Goal: Information Seeking & Learning: Learn about a topic

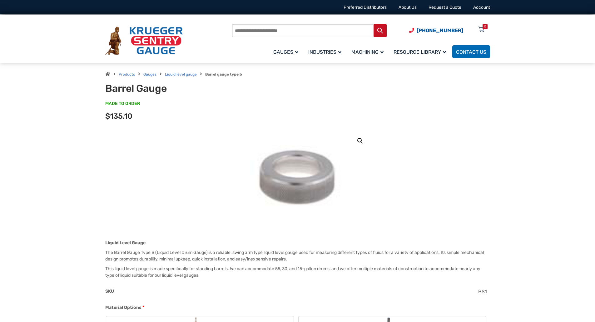
click at [316, 183] on img at bounding box center [297, 177] width 95 height 94
click at [361, 142] on link "🔍" at bounding box center [360, 140] width 11 height 11
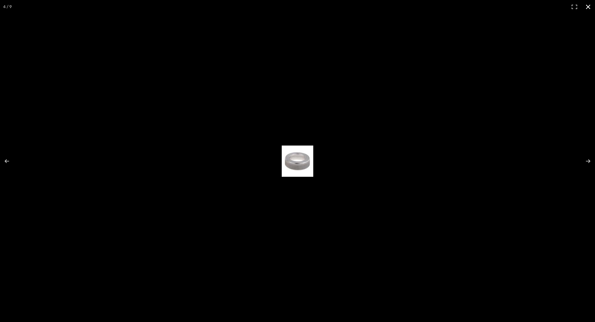
click at [460, 205] on div at bounding box center [297, 161] width 595 height 322
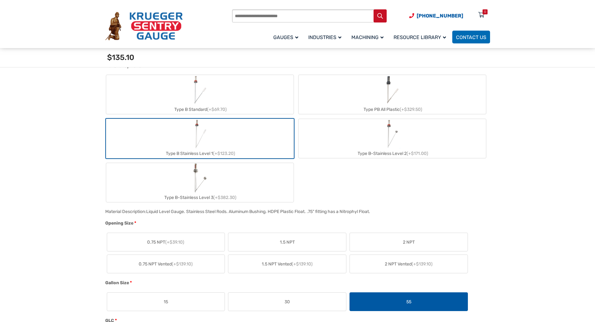
scroll to position [219, 0]
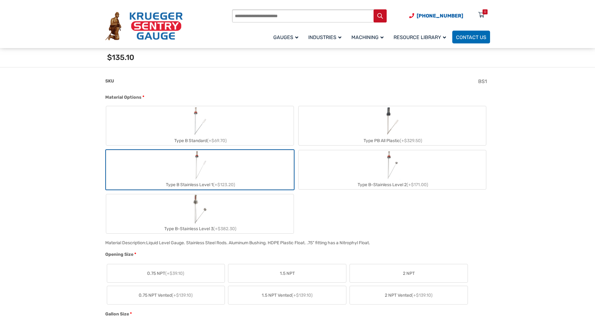
click at [446, 275] on label "2 NPT" at bounding box center [409, 273] width 118 height 18
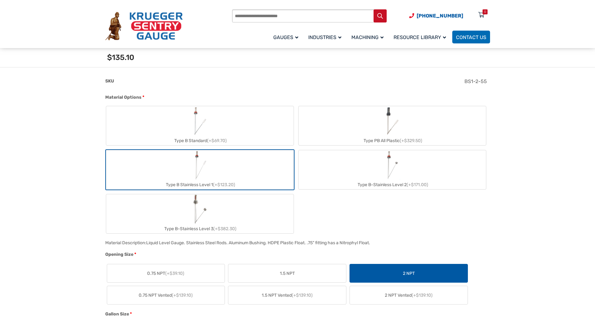
click at [214, 272] on label "0.75 NPT (+$39.10)" at bounding box center [166, 273] width 118 height 18
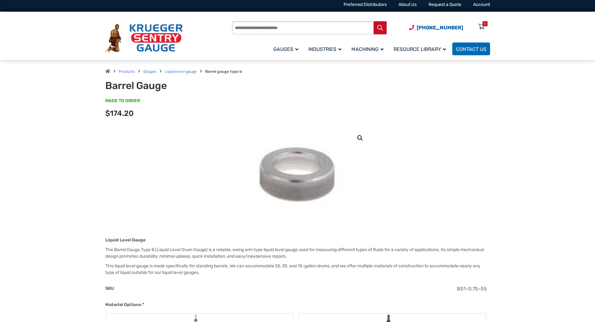
scroll to position [0, 0]
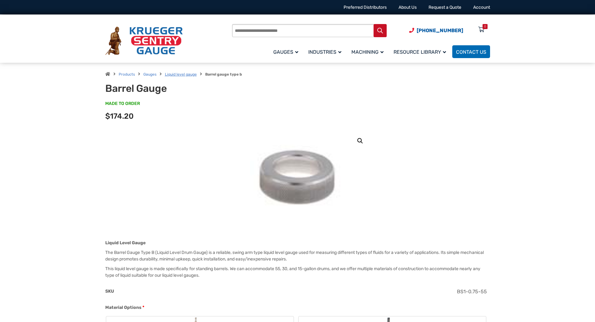
click at [190, 74] on link "Liquid level gauge" at bounding box center [181, 74] width 32 height 4
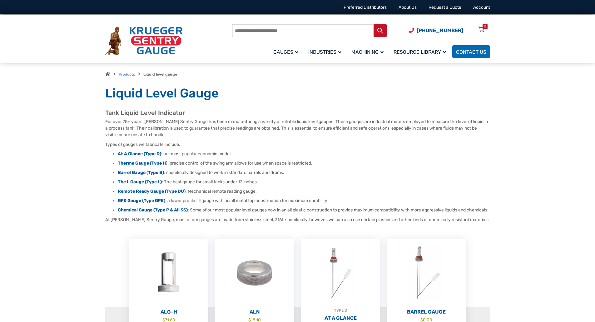
drag, startPoint x: 511, startPoint y: 147, endPoint x: 513, endPoint y: 81, distance: 65.6
